Goal: Check status: Check status

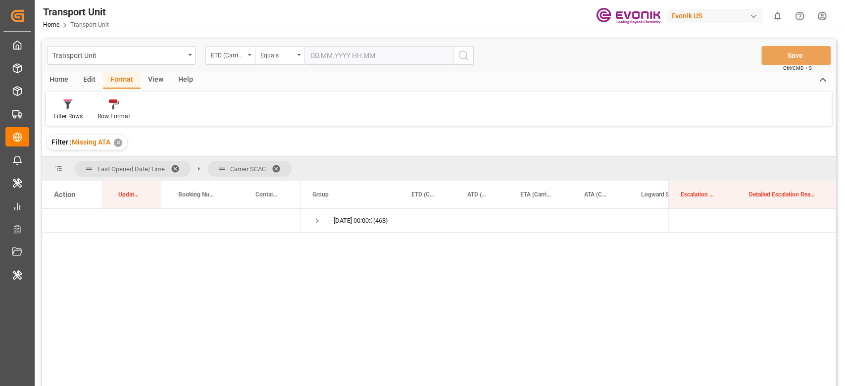
click at [675, 17] on div "Evonik US" at bounding box center [714, 16] width 95 height 14
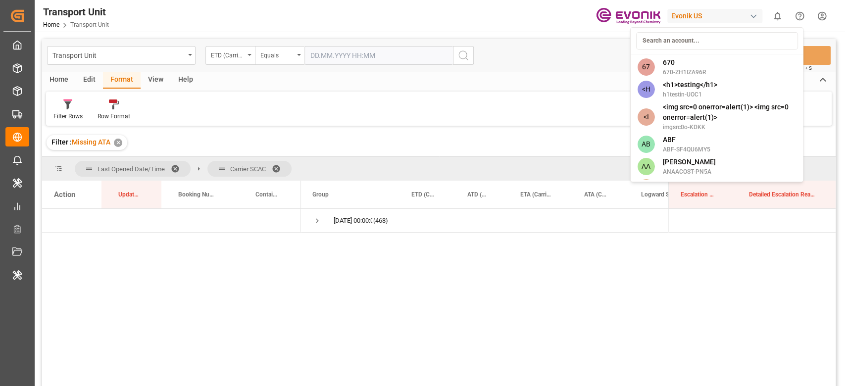
click at [669, 38] on input at bounding box center [716, 40] width 162 height 17
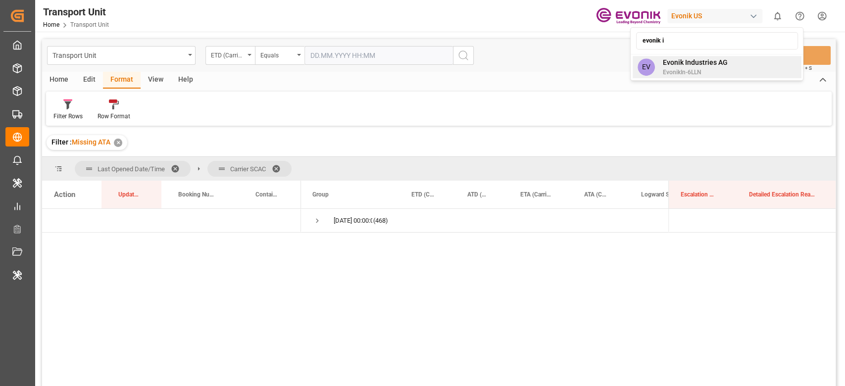
type input "evonik i"
drag, startPoint x: 725, startPoint y: 57, endPoint x: 717, endPoint y: 68, distance: 13.4
click at [717, 68] on div "Evonik Industries AG EvonikIn-6LLN" at bounding box center [690, 66] width 73 height 19
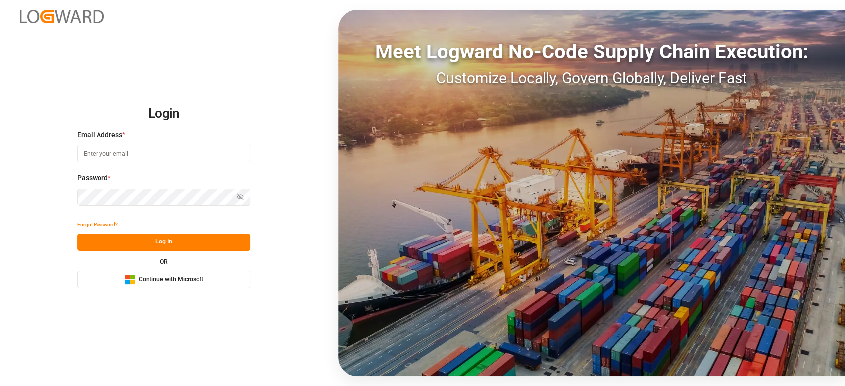
click at [142, 279] on span "Continue with Microsoft" at bounding box center [171, 279] width 65 height 9
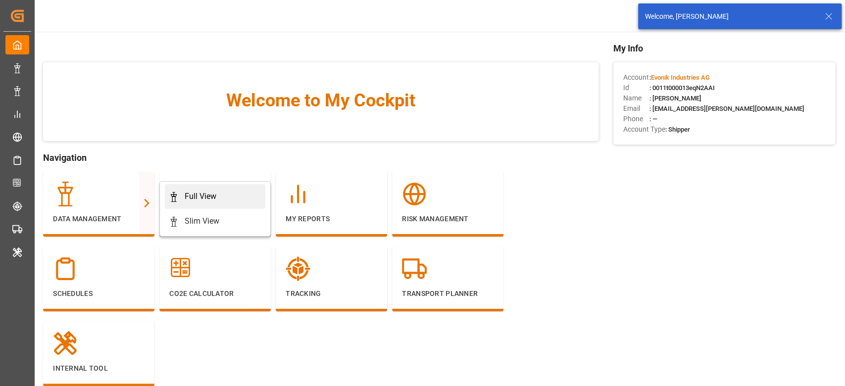
click at [190, 191] on div "Full View" at bounding box center [201, 197] width 32 height 12
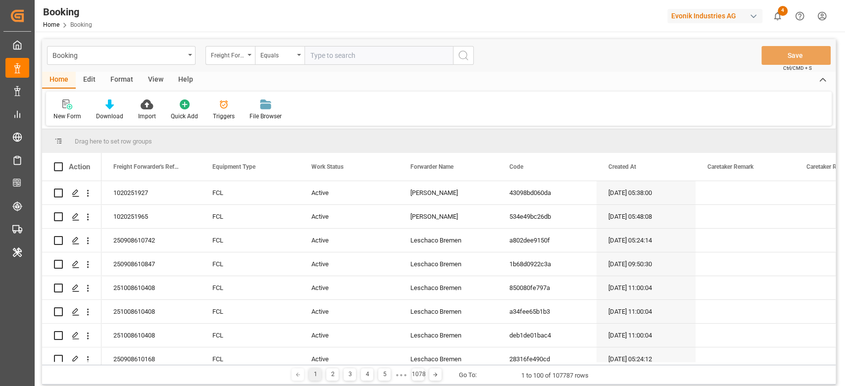
click at [121, 81] on div "Format" at bounding box center [122, 80] width 38 height 17
click at [59, 117] on div "Filter Rows" at bounding box center [67, 116] width 29 height 9
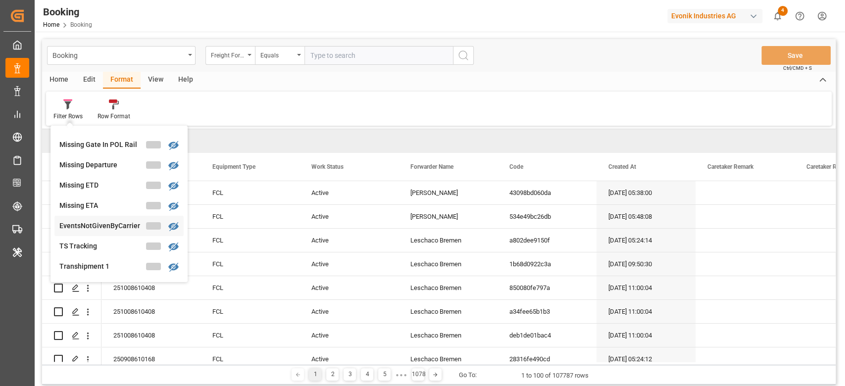
scroll to position [405, 0]
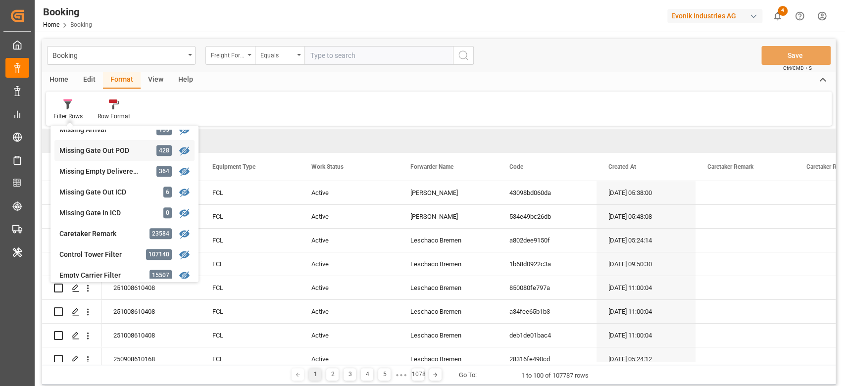
click at [134, 145] on div "Missing Gate Out POD" at bounding box center [102, 150] width 87 height 10
click at [134, 144] on span "Drag here to set row groups" at bounding box center [113, 141] width 77 height 7
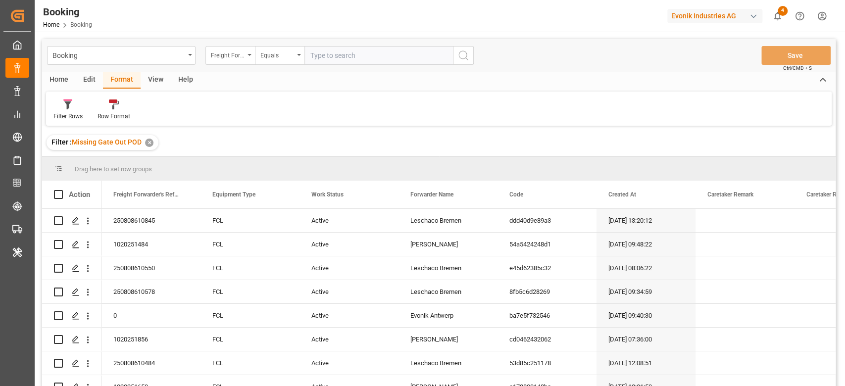
click at [157, 72] on div "View" at bounding box center [156, 80] width 30 height 17
click at [58, 110] on div "Default" at bounding box center [63, 110] width 34 height 22
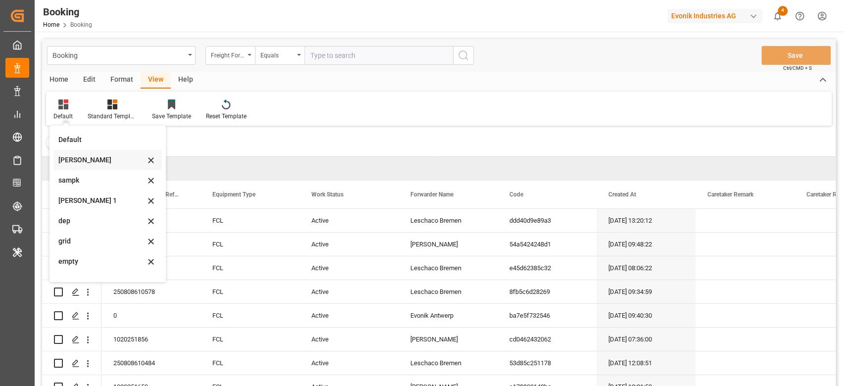
click at [76, 161] on div "sam" at bounding box center [101, 160] width 87 height 10
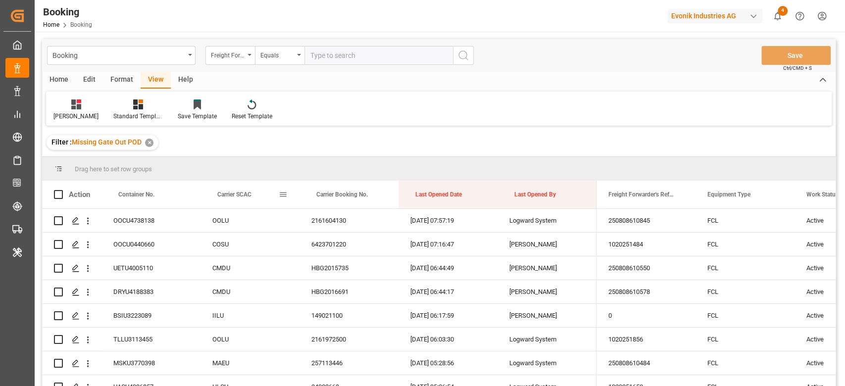
click at [259, 195] on div "Carrier SCAC" at bounding box center [247, 195] width 61 height 28
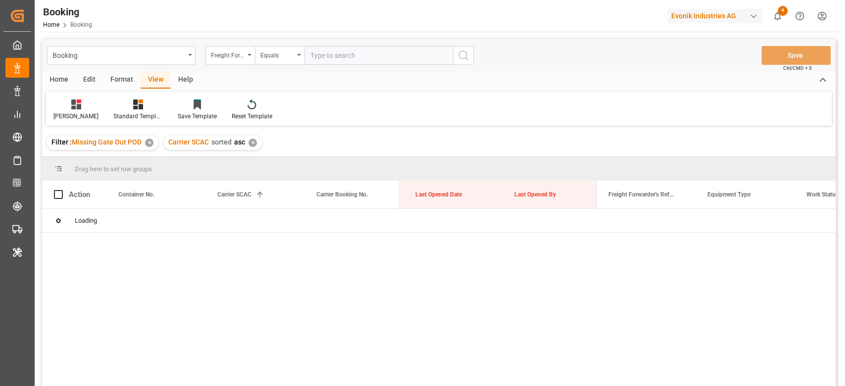
click at [253, 145] on div "✕" at bounding box center [252, 143] width 8 height 8
click at [238, 192] on span "Carrier SCAC" at bounding box center [234, 194] width 34 height 7
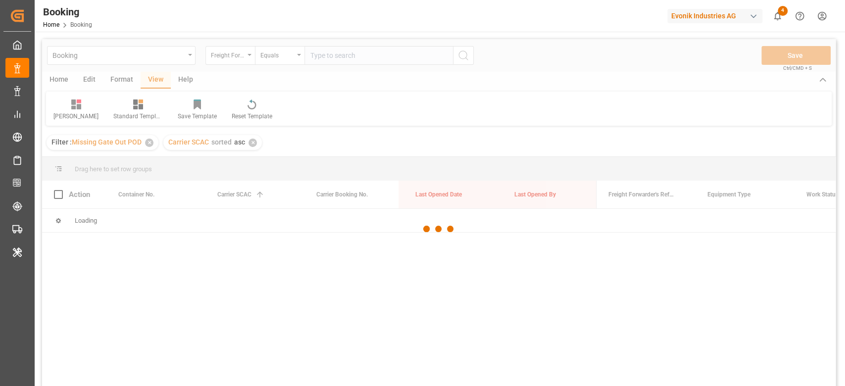
click at [247, 178] on div at bounding box center [438, 229] width 793 height 380
click at [251, 171] on div at bounding box center [438, 229] width 793 height 380
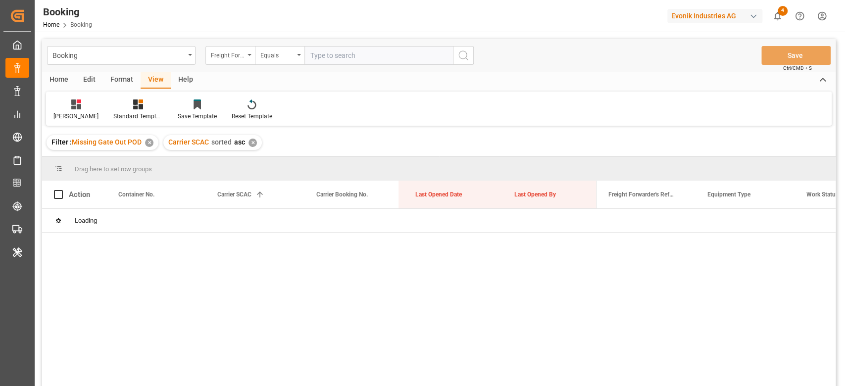
click at [248, 143] on div "✕" at bounding box center [252, 143] width 8 height 8
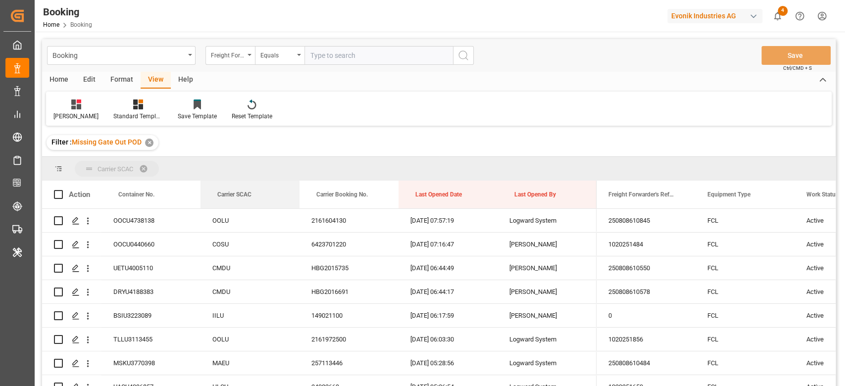
drag, startPoint x: 235, startPoint y: 197, endPoint x: 245, endPoint y: 149, distance: 49.7
click at [245, 149] on div "Booking Freight Forwarder's Reference No. Equals Save Ctrl/CMD + S Home Edit Fo…" at bounding box center [438, 225] width 793 height 373
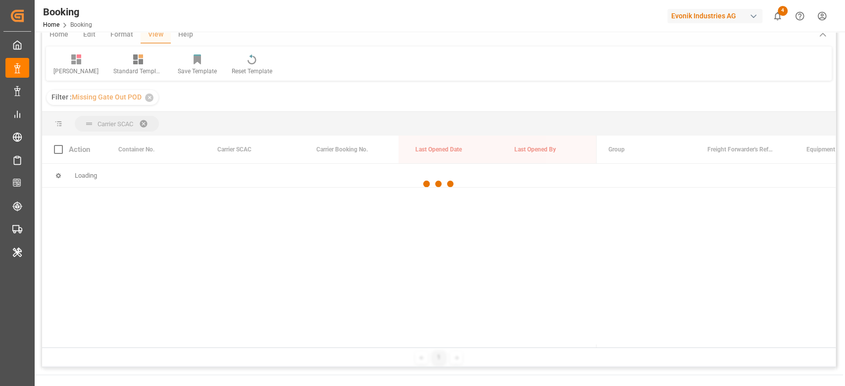
scroll to position [66, 0]
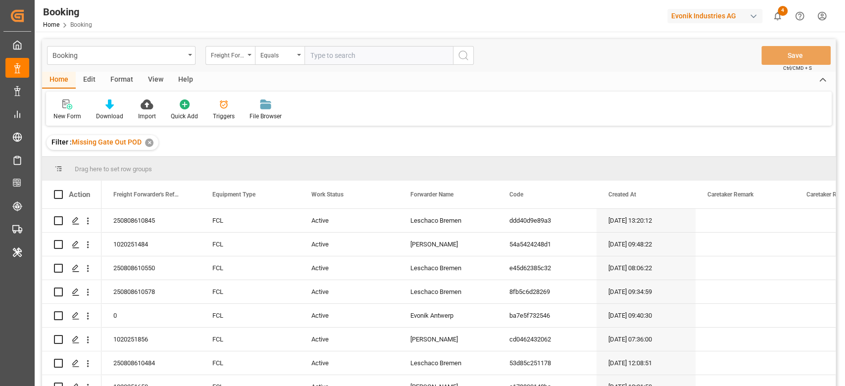
click at [155, 73] on div "View" at bounding box center [156, 80] width 30 height 17
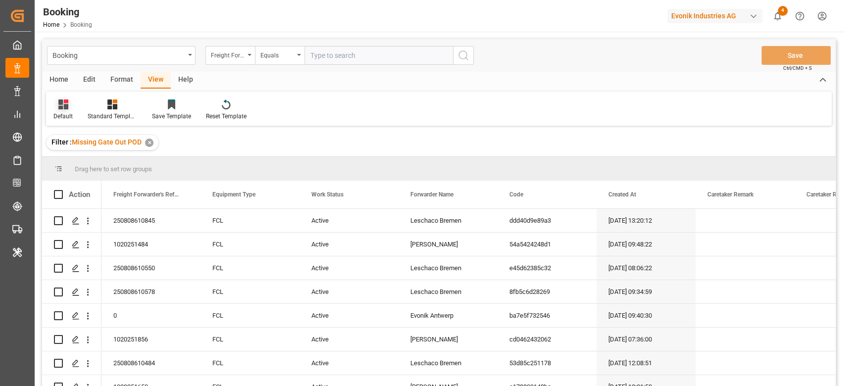
click at [59, 114] on div "Default" at bounding box center [62, 116] width 19 height 9
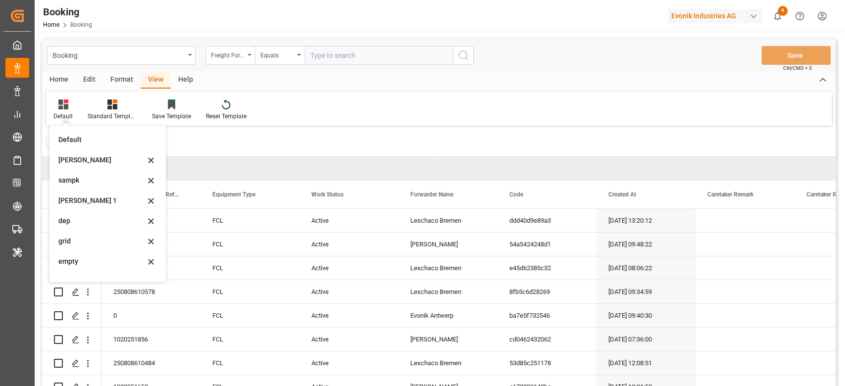
scroll to position [196, 0]
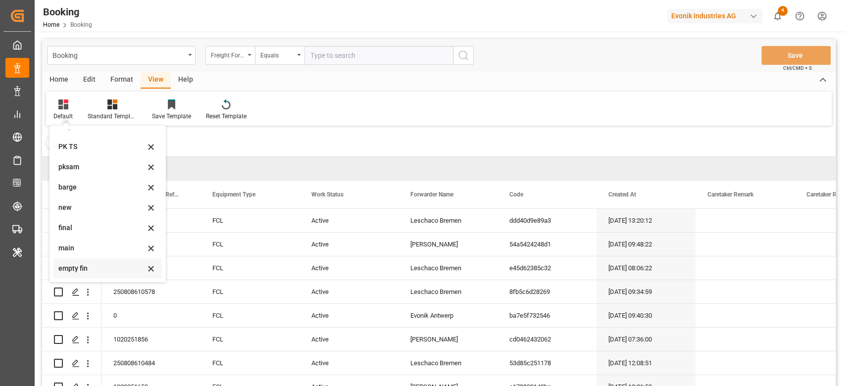
click at [91, 271] on div "empty fin" at bounding box center [101, 268] width 87 height 10
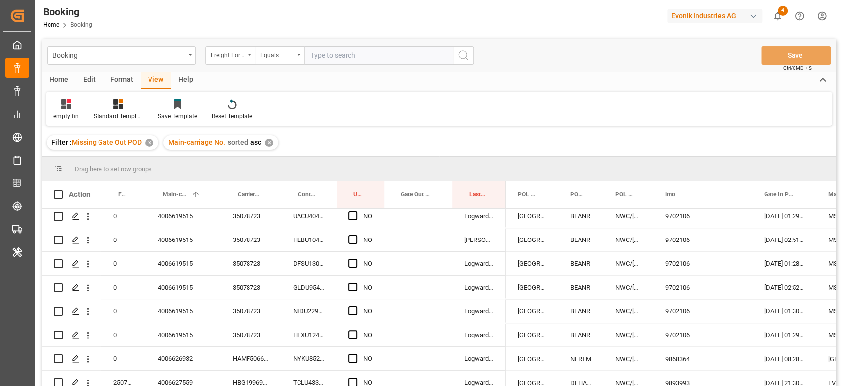
scroll to position [1188, 0]
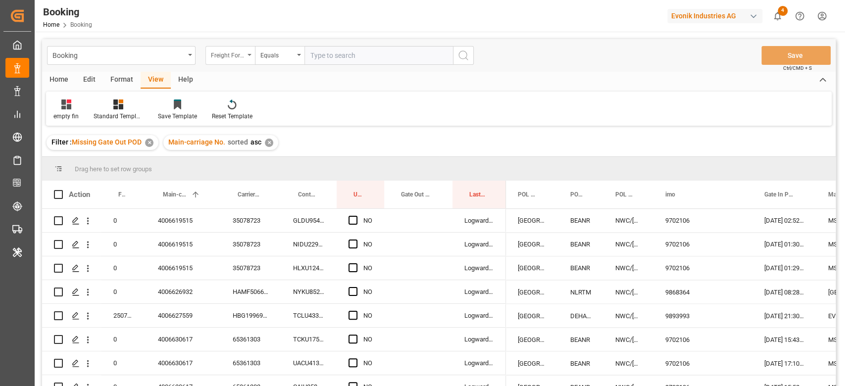
click at [239, 55] on div "Freight Forwarder's Reference No." at bounding box center [228, 53] width 34 height 11
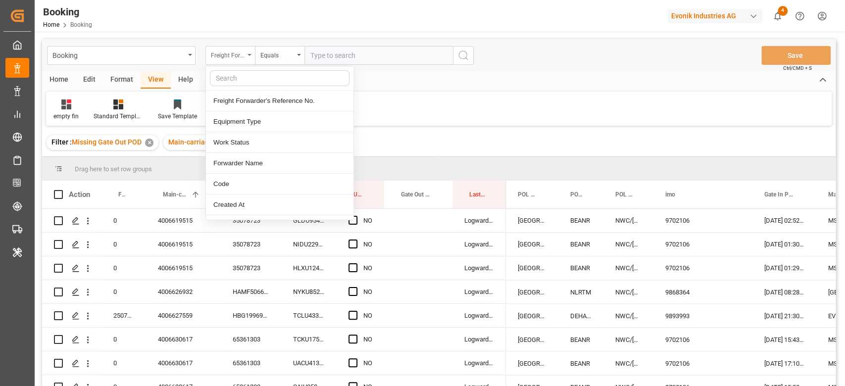
click at [251, 81] on input "text" at bounding box center [280, 78] width 140 height 16
type input "carr"
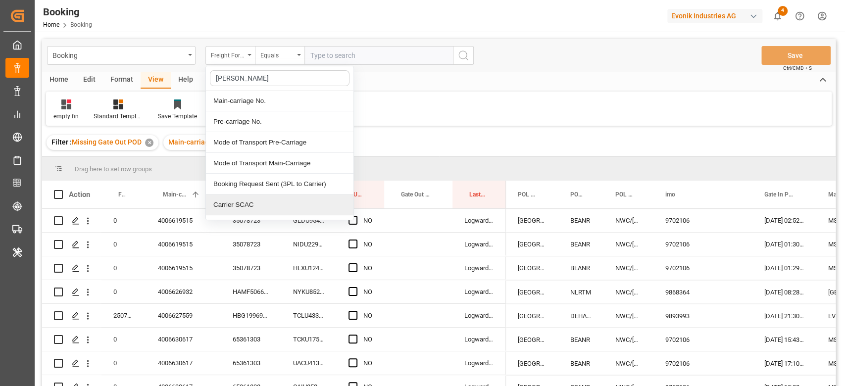
click at [269, 199] on div "Carrier SCAC" at bounding box center [279, 204] width 147 height 21
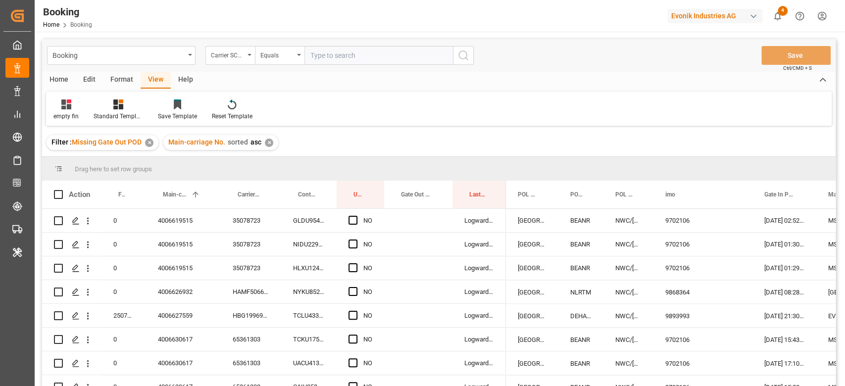
click at [335, 57] on input "text" at bounding box center [378, 55] width 148 height 19
type input "hlcu"
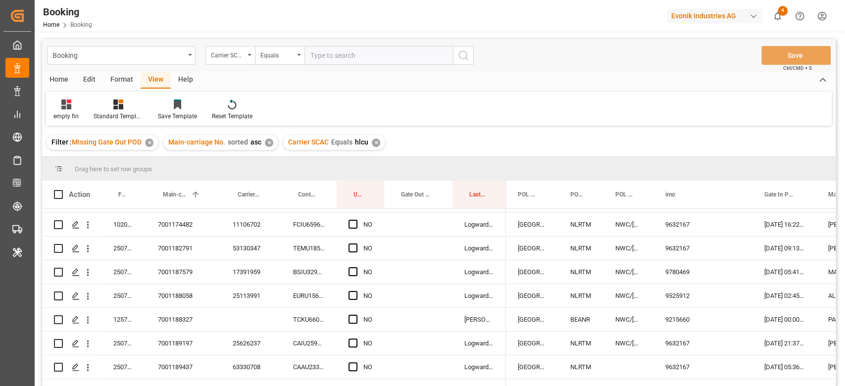
scroll to position [2197, 0]
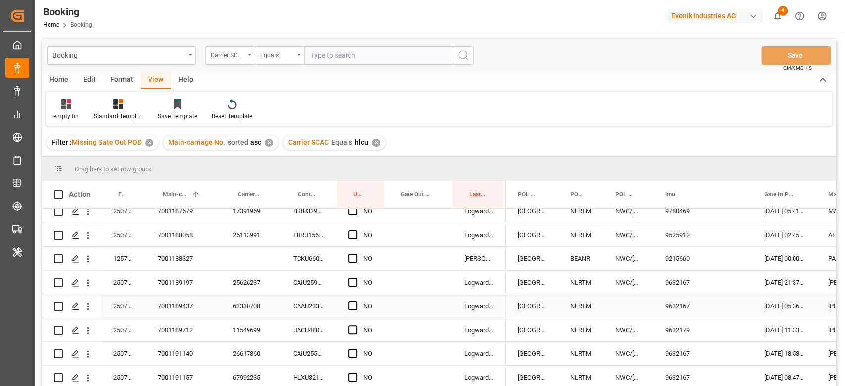
click at [241, 303] on div "63330708" at bounding box center [251, 305] width 60 height 23
click at [302, 305] on div "CAAU2336204" at bounding box center [308, 305] width 55 height 23
click at [265, 307] on div "63330708" at bounding box center [251, 305] width 60 height 23
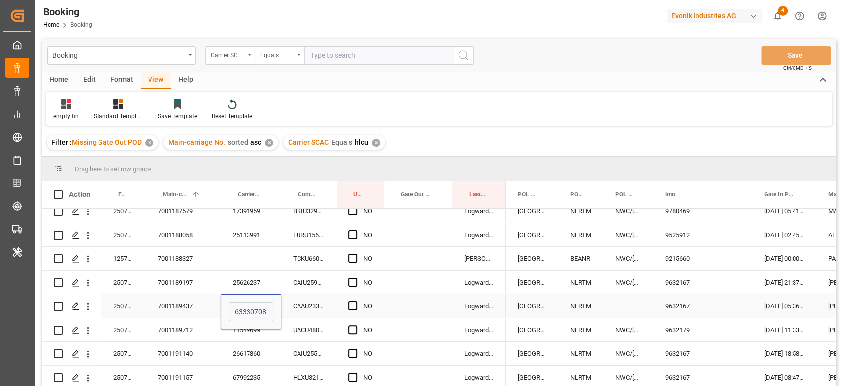
click at [352, 303] on span "Press SPACE to select this row." at bounding box center [352, 305] width 9 height 9
click at [356, 301] on input "Press SPACE to select this row." at bounding box center [356, 301] width 0 height 0
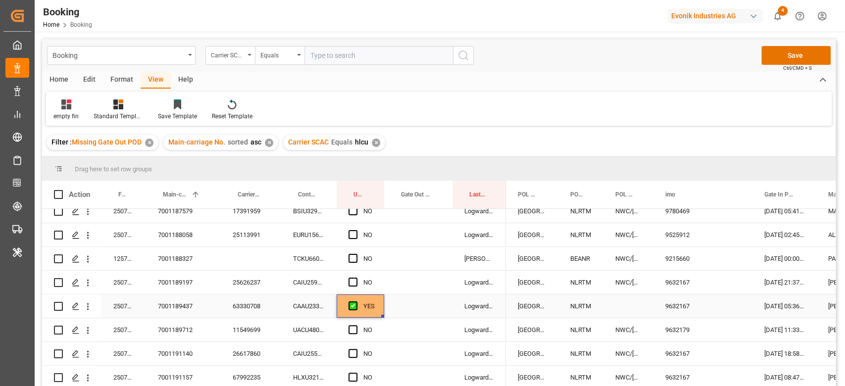
click at [268, 301] on div "63330708" at bounding box center [251, 305] width 60 height 23
click at [89, 305] on icon "open menu" at bounding box center [88, 306] width 10 height 10
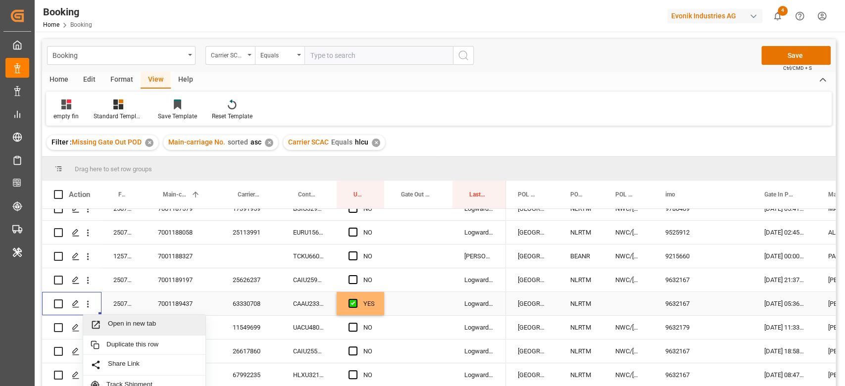
click at [129, 323] on span "Open in new tab" at bounding box center [153, 325] width 90 height 10
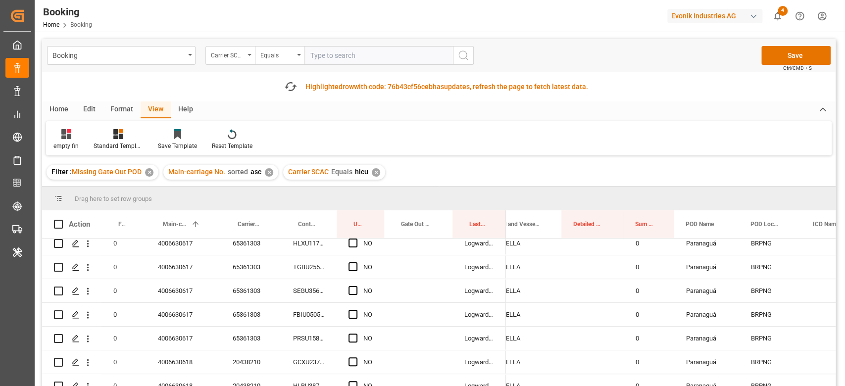
scroll to position [0, 0]
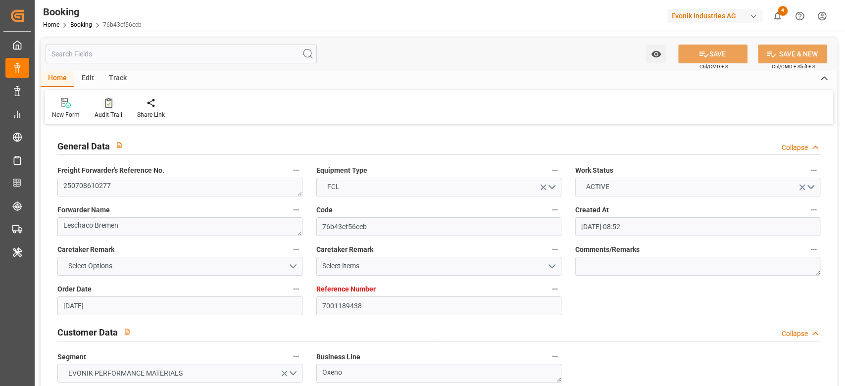
click at [111, 100] on icon at bounding box center [108, 103] width 7 height 10
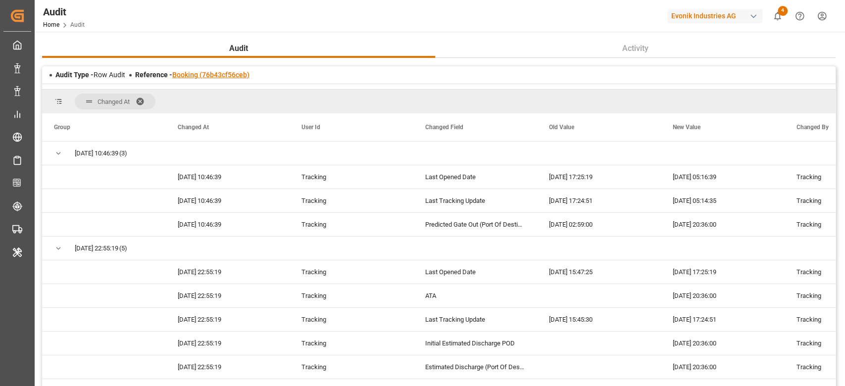
click at [224, 72] on link "Booking (76b43cf56ceb)" at bounding box center [210, 75] width 77 height 8
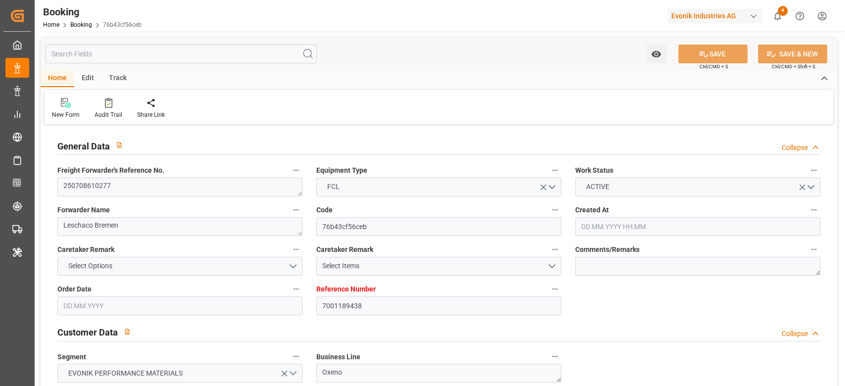
type input "[DATE] 08:52"
type input "[DATE]"
type input "[DATE] 00:00"
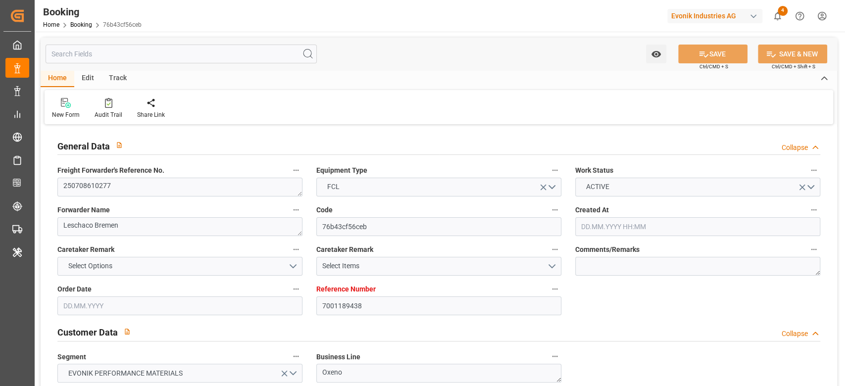
type input "[DATE] 00:00"
type input "[DATE] 03:48"
type input "[DATE] 05:36"
type input "[DATE] 20:10"
type input "[DATE] 00:00"
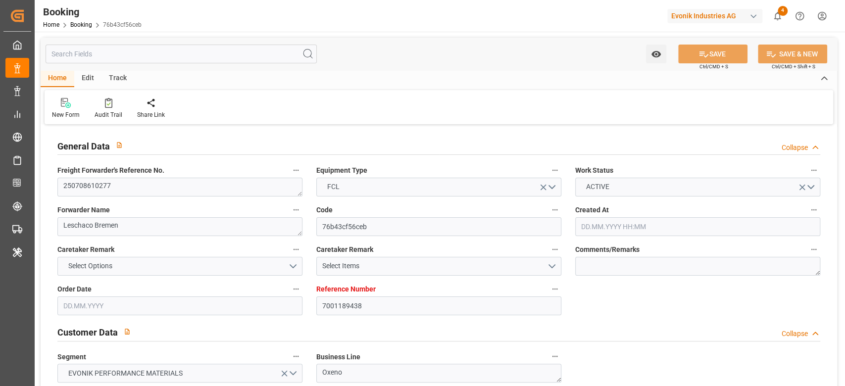
type input "[DATE] 20:36"
type input "[DATE] 04:00"
type input "[DATE] 00:00"
type input "[DATE] 04:20"
type input "[DATE] 18:00"
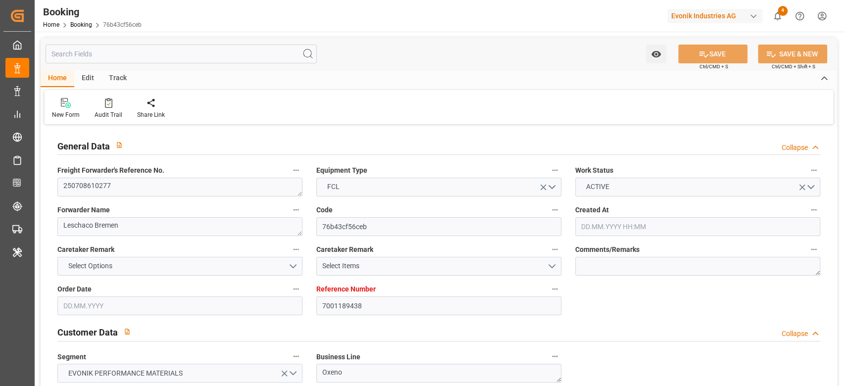
type input "[DATE] 00:00"
type input "[DATE] 23:24"
type input "[DATE] 14:00"
type input "[DATE] 01:00"
type input "[DATE] 13:50"
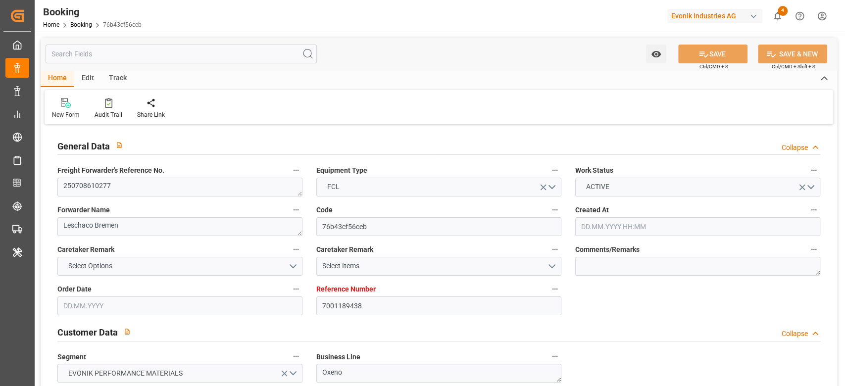
type input "[DATE] 23:30"
type input "[DATE] 00:00"
type input "[DATE] 23:30"
type input "[DATE]"
type input "[DATE] 05:16"
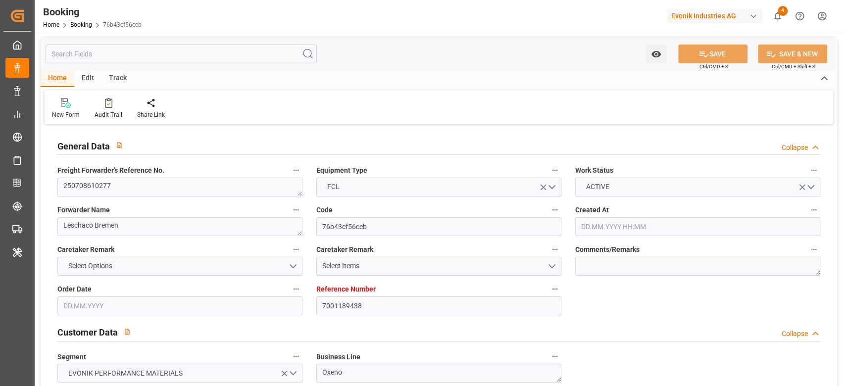
type input "[DATE]"
type input "[DATE] 06:47"
type input "[DATE] 00:33"
type input "[DATE] 05:13"
type input "[DATE] 04:00"
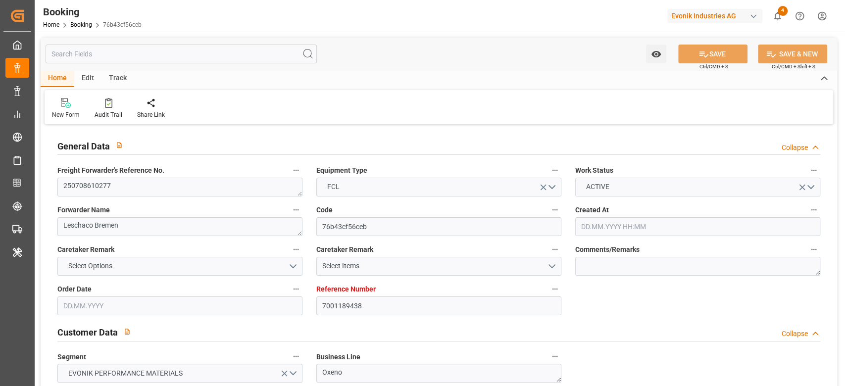
type input "[DATE] 03:40"
type input "[DATE] 04:20"
type input "[DATE] 03:48"
type input "[DATE] 16:07"
type input "[DATE] 21:58"
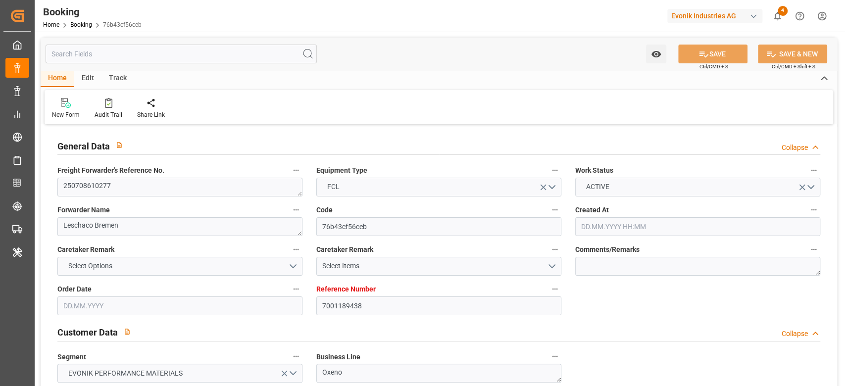
type input "[DATE] 13:15"
type input "[DATE] 19:30"
type input "[DATE] 00:12"
type input "[DATE] 14:00"
type input "[DATE] 14:36"
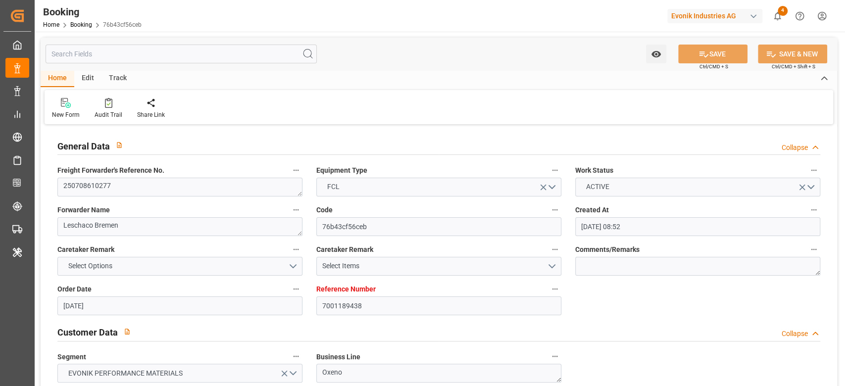
type input "[DATE] 22:34"
type input "[DATE] 13:50"
type input "[DATE] 07:16"
type input "[DATE] 16:57"
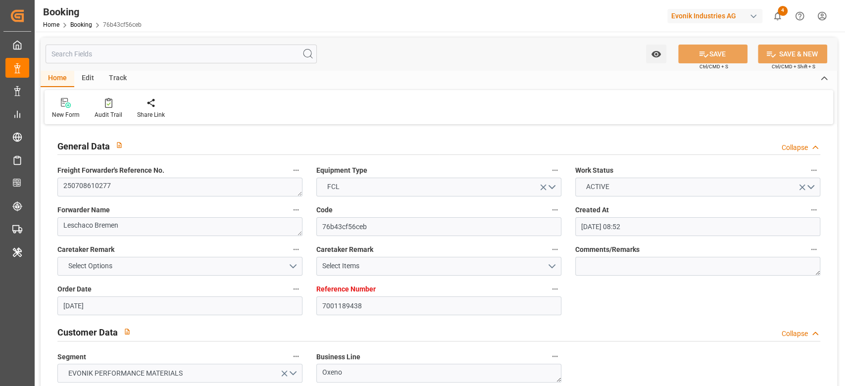
type input "[DATE] 23:30"
type input "[DATE] 00:32"
type input "[DATE] 20:10"
type input "[DATE] 19:57"
type input "[DATE] 02:59"
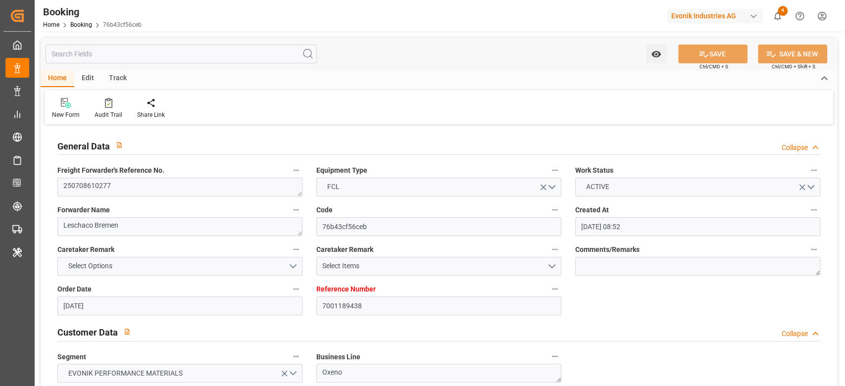
type input "[DATE] 20:36"
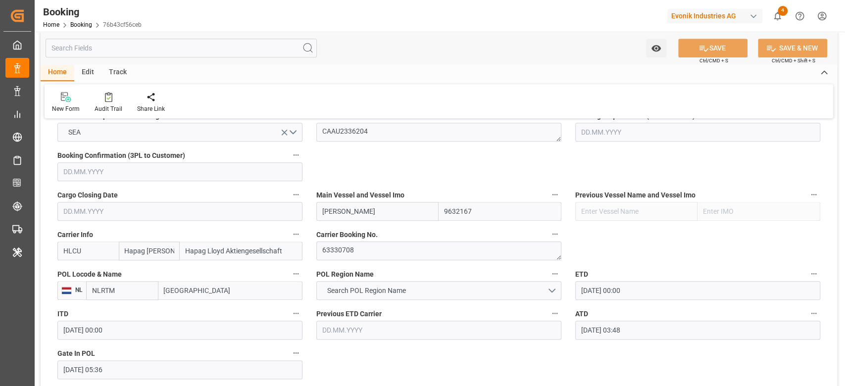
scroll to position [725, 0]
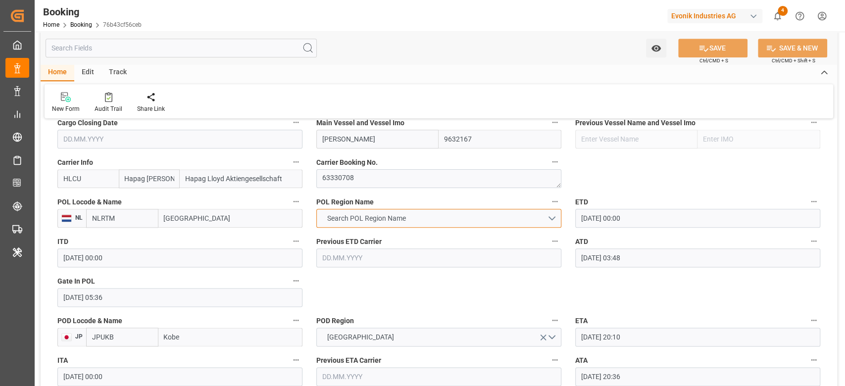
click at [350, 213] on span "Search POL Region Name" at bounding box center [366, 218] width 89 height 10
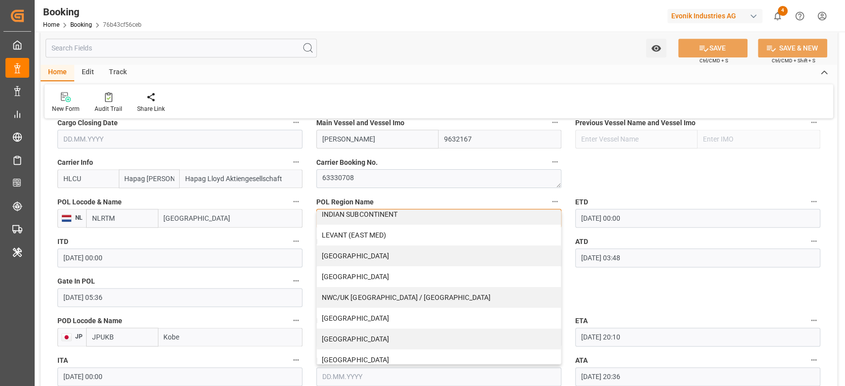
scroll to position [198, 0]
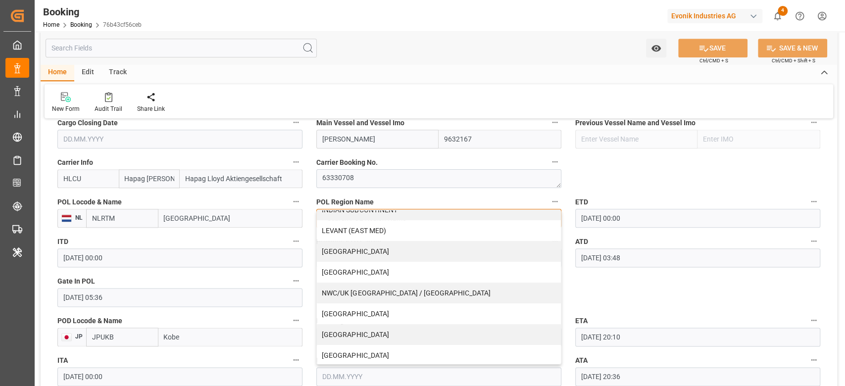
click at [358, 289] on div "NWC/UK [GEOGRAPHIC_DATA] / [GEOGRAPHIC_DATA]" at bounding box center [439, 293] width 244 height 21
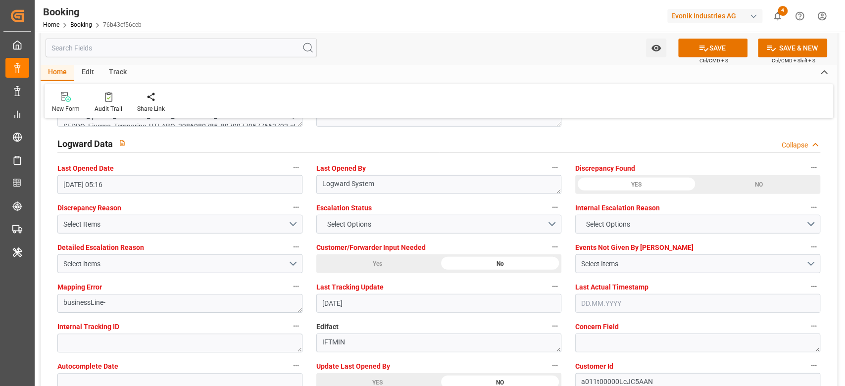
scroll to position [1847, 0]
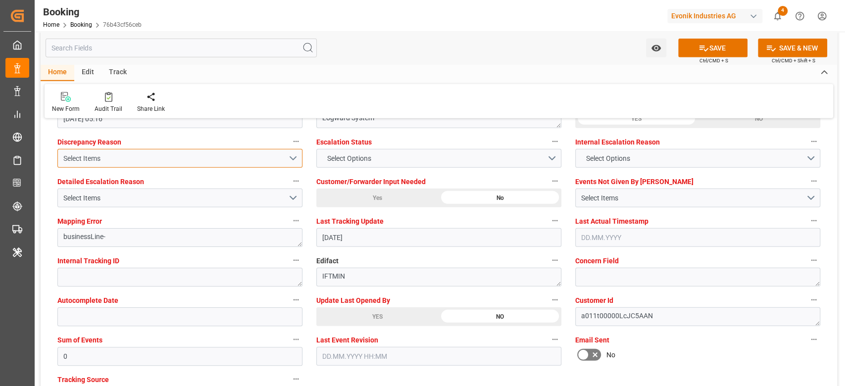
click at [212, 156] on div "Select Items" at bounding box center [175, 158] width 225 height 10
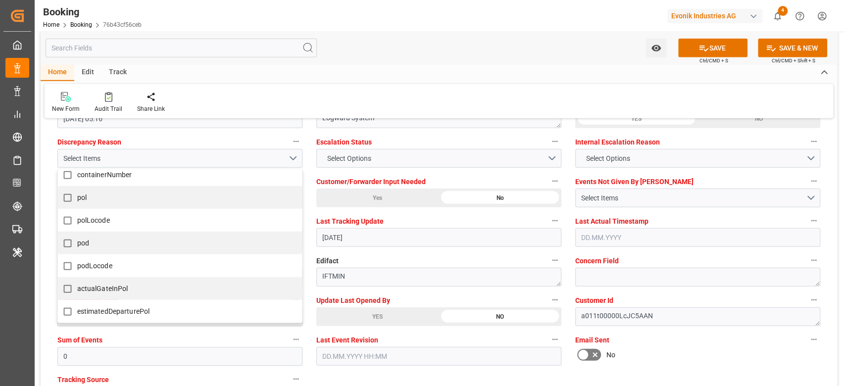
scroll to position [0, 0]
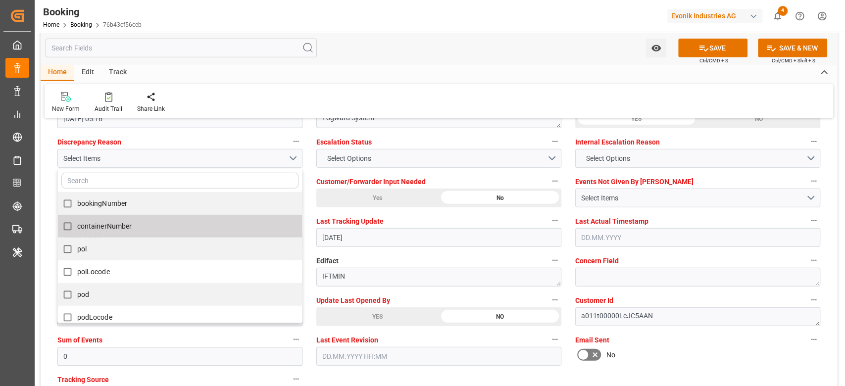
click at [416, 216] on label "Last Tracking Update" at bounding box center [438, 221] width 245 height 14
click at [548, 216] on button "Last Tracking Update" at bounding box center [554, 220] width 13 height 13
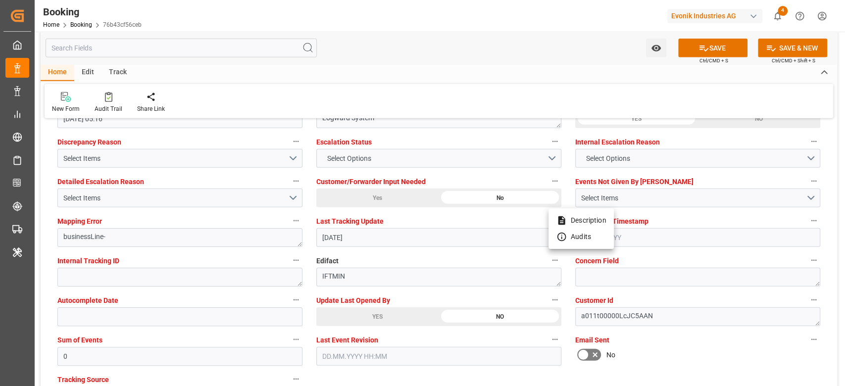
click at [355, 318] on div at bounding box center [422, 193] width 845 height 386
click at [355, 318] on div "YES" at bounding box center [377, 316] width 122 height 19
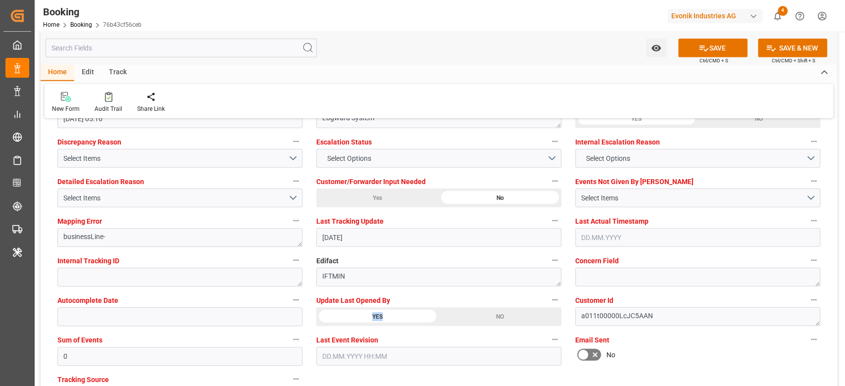
click at [355, 318] on div "YES" at bounding box center [377, 316] width 122 height 19
click at [721, 39] on button "SAVE" at bounding box center [712, 48] width 69 height 19
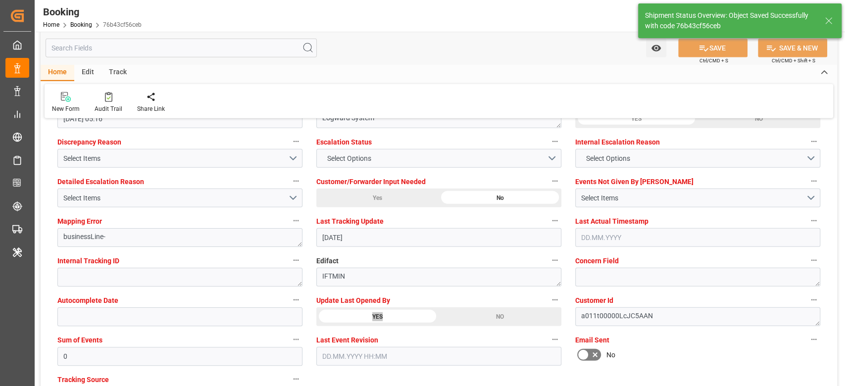
type textarea "NWC/[GEOGRAPHIC_DATA] [GEOGRAPHIC_DATA] Continent / [GEOGRAPHIC_DATA]"
type textarea "[PERSON_NAME]"
type input "[DATE] 08:17"
